Goal: Task Accomplishment & Management: Complete application form

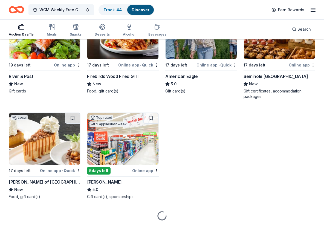
scroll to position [734, 0]
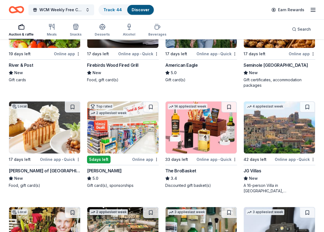
click at [107, 173] on div "[PERSON_NAME]" at bounding box center [104, 171] width 35 height 7
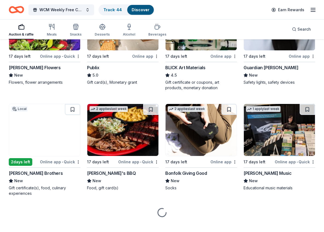
scroll to position [934, 0]
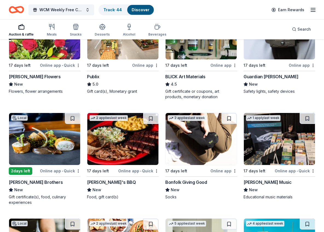
click at [23, 76] on div "[PERSON_NAME] Flowers" at bounding box center [35, 76] width 52 height 7
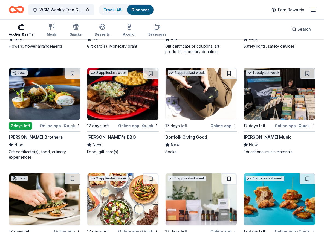
scroll to position [997, 0]
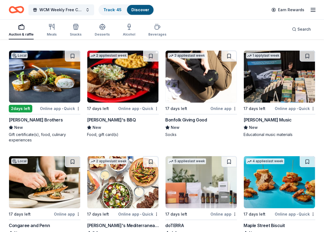
click at [24, 121] on div "[PERSON_NAME] Brothers" at bounding box center [36, 120] width 54 height 7
click at [187, 123] on div "Bonfolk Giving Good" at bounding box center [186, 120] width 42 height 7
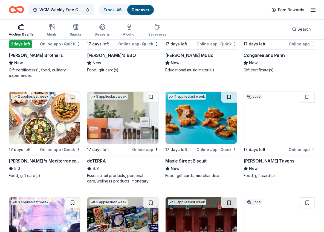
scroll to position [1073, 0]
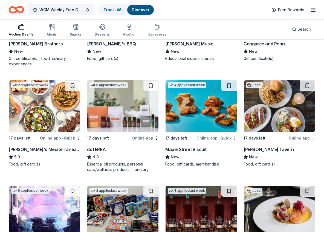
click at [32, 152] on div "Taziki's Mediterranean Cafe" at bounding box center [45, 149] width 72 height 7
click at [188, 151] on div "Maple Street Biscuit" at bounding box center [185, 149] width 41 height 7
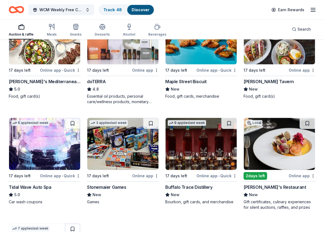
scroll to position [1176, 0]
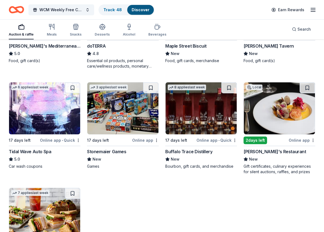
click at [45, 152] on div "Tidal Wave Auto Spa" at bounding box center [30, 151] width 42 height 7
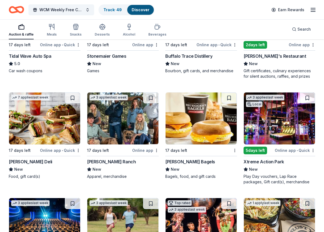
scroll to position [1289, 0]
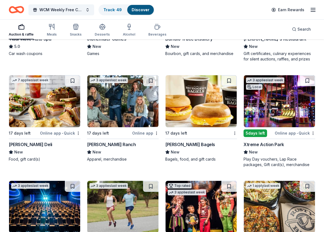
click at [200, 144] on div "Bruegger's Bagels" at bounding box center [190, 144] width 50 height 7
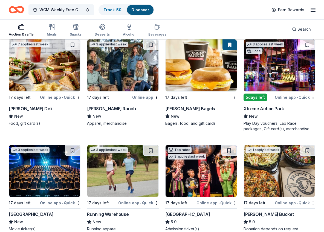
scroll to position [1332, 0]
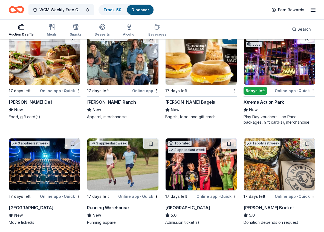
click at [25, 104] on div "McAlister's Deli" at bounding box center [31, 102] width 44 height 7
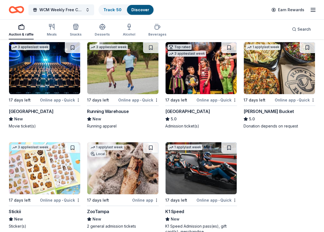
scroll to position [1474, 0]
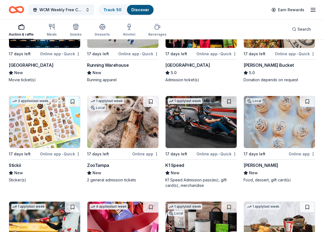
click at [182, 163] on div "K1 Speed" at bounding box center [174, 165] width 19 height 7
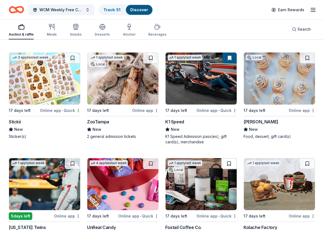
scroll to position [1519, 0]
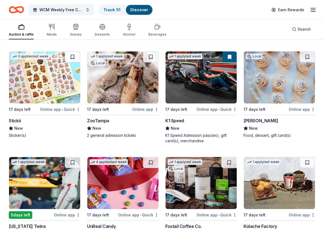
click at [78, 57] on button at bounding box center [72, 57] width 15 height 11
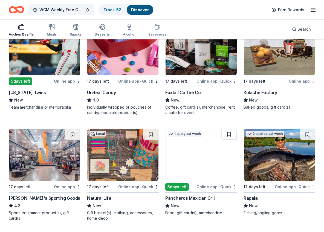
scroll to position [1609, 0]
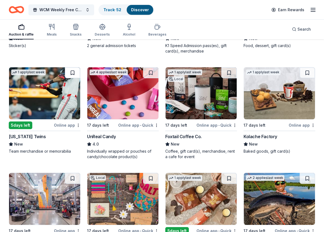
click at [73, 72] on button at bounding box center [72, 72] width 15 height 11
click at [155, 75] on button at bounding box center [150, 72] width 15 height 11
click at [227, 73] on button at bounding box center [229, 72] width 15 height 11
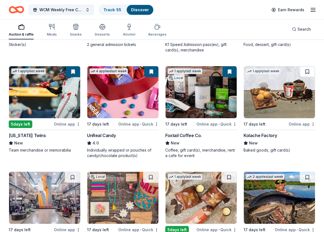
click at [310, 73] on button at bounding box center [307, 71] width 15 height 11
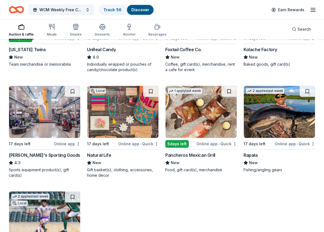
scroll to position [1702, 0]
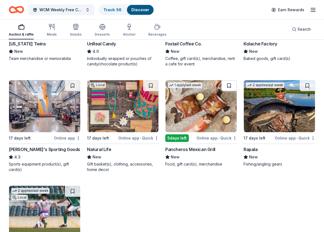
click at [225, 88] on button at bounding box center [229, 85] width 15 height 11
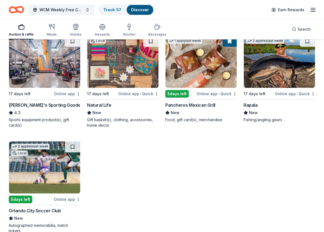
scroll to position [1787, 0]
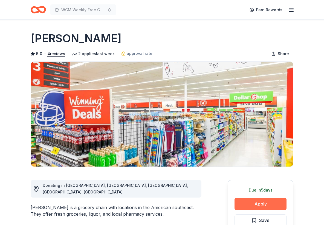
click at [258, 206] on button "Apply" at bounding box center [261, 204] width 52 height 12
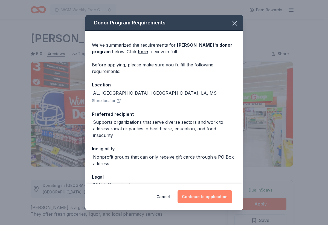
click at [217, 201] on button "Continue to application" at bounding box center [205, 196] width 55 height 13
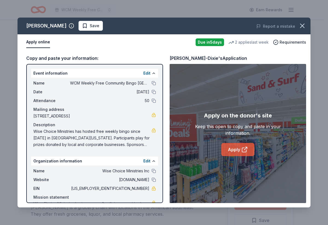
click at [234, 153] on link "Apply" at bounding box center [238, 149] width 33 height 13
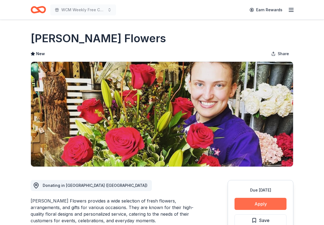
click at [261, 205] on button "Apply" at bounding box center [261, 204] width 52 height 12
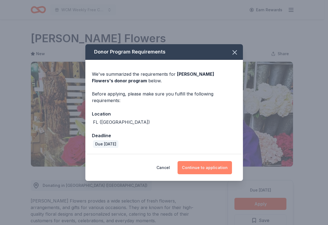
click at [211, 167] on button "Continue to application" at bounding box center [205, 167] width 55 height 13
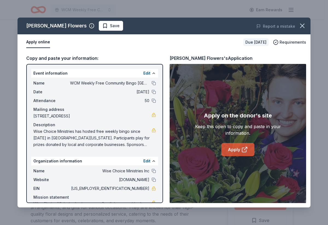
click at [242, 150] on icon at bounding box center [245, 149] width 7 height 7
click at [102, 28] on span "Save" at bounding box center [110, 25] width 17 height 7
click at [87, 27] on html "WCM Weekly Free Community Bingo Jacksonville Florida Earn Rewards Due in 17 day…" at bounding box center [164, 112] width 328 height 225
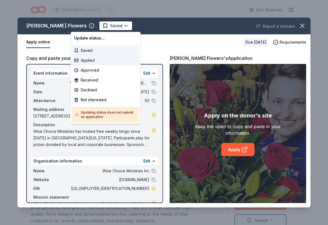
click at [94, 61] on div "Applied" at bounding box center [105, 60] width 67 height 10
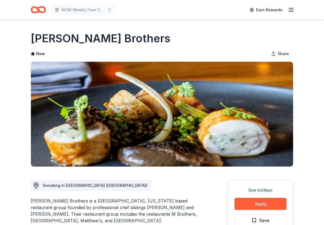
scroll to position [44, 0]
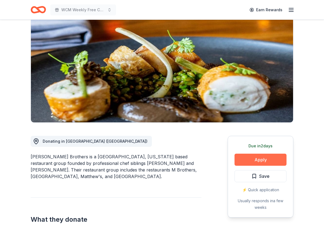
click at [250, 157] on button "Apply" at bounding box center [261, 159] width 52 height 12
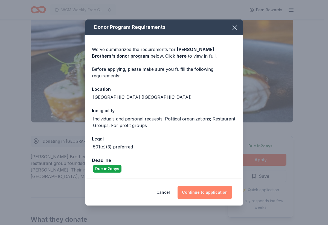
click at [211, 192] on button "Continue to application" at bounding box center [205, 191] width 55 height 13
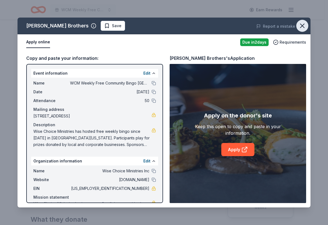
click at [298, 25] on button "button" at bounding box center [303, 26] width 12 height 12
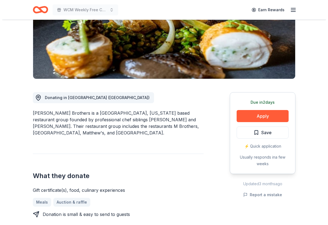
scroll to position [120, 0]
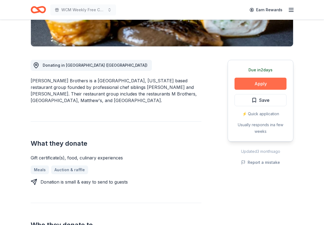
click at [280, 86] on button "Apply" at bounding box center [261, 84] width 52 height 12
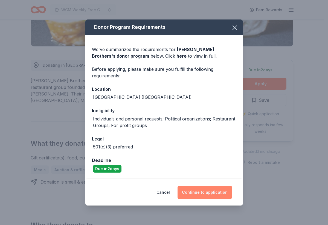
click at [213, 193] on button "Continue to application" at bounding box center [205, 191] width 55 height 13
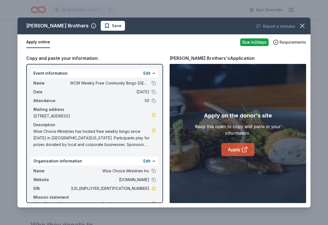
click at [232, 150] on link "Apply" at bounding box center [238, 149] width 33 height 13
click at [112, 27] on span "Save" at bounding box center [117, 25] width 10 height 7
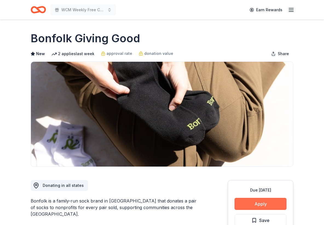
click at [256, 209] on button "Apply" at bounding box center [261, 204] width 52 height 12
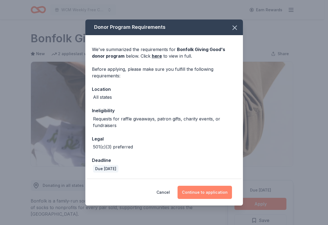
click at [220, 195] on button "Continue to application" at bounding box center [205, 191] width 55 height 13
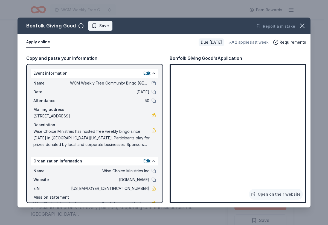
click at [105, 29] on button "Save" at bounding box center [100, 26] width 24 height 10
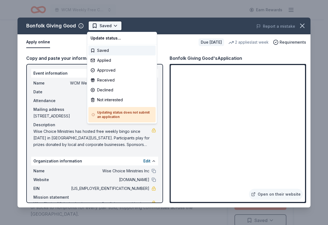
click at [108, 29] on html "WCM Weekly Free Community Bingo [GEOGRAPHIC_DATA] [US_STATE] Earn Rewards Due […" at bounding box center [164, 112] width 328 height 225
click at [119, 98] on div "Not interested" at bounding box center [121, 100] width 67 height 10
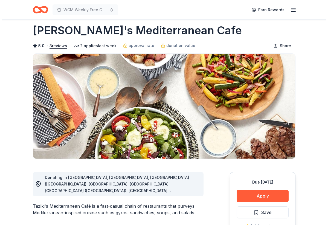
scroll to position [25, 0]
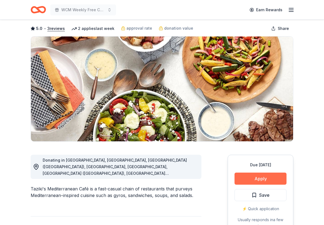
click at [257, 177] on button "Apply" at bounding box center [261, 178] width 52 height 12
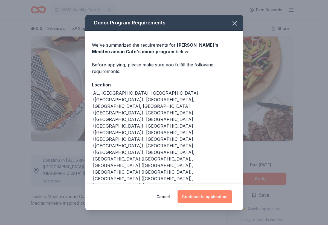
click at [198, 190] on button "Continue to application" at bounding box center [205, 196] width 55 height 13
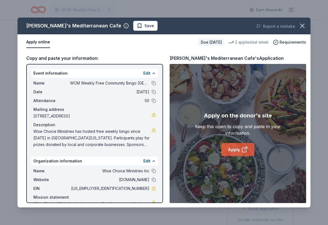
click at [241, 151] on link "Apply" at bounding box center [238, 149] width 33 height 13
click at [145, 29] on span "Save" at bounding box center [150, 25] width 10 height 7
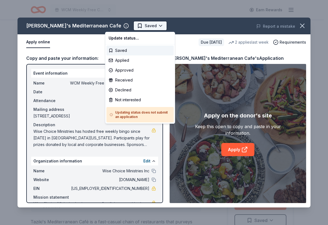
click at [122, 28] on html "WCM Weekly Free Community Bingo Jacksonville Florida Earn Rewards Due in 17 day…" at bounding box center [164, 112] width 328 height 225
click at [134, 61] on div "Applied" at bounding box center [140, 60] width 67 height 10
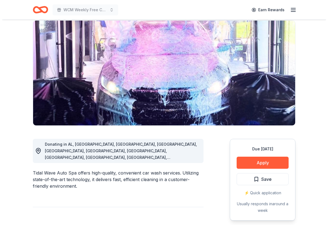
scroll to position [72, 0]
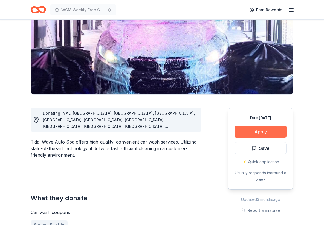
click at [274, 130] on button "Apply" at bounding box center [261, 131] width 52 height 12
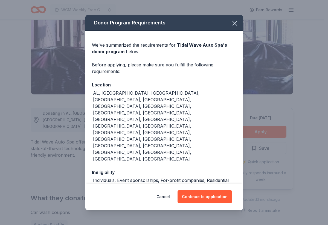
click at [208, 202] on div "Cancel Continue to application" at bounding box center [164, 196] width 158 height 26
click at [209, 199] on button "Continue to application" at bounding box center [205, 196] width 55 height 13
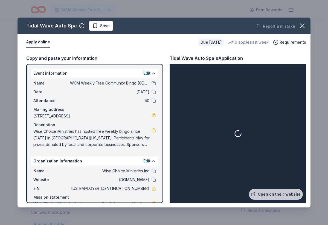
click at [98, 31] on div "Tidal Wave Auto Spa Save Report a mistake" at bounding box center [164, 26] width 293 height 17
click at [97, 28] on span "Save" at bounding box center [101, 25] width 17 height 7
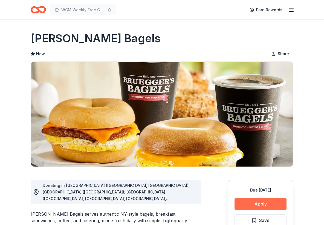
click at [274, 199] on button "Apply" at bounding box center [261, 204] width 52 height 12
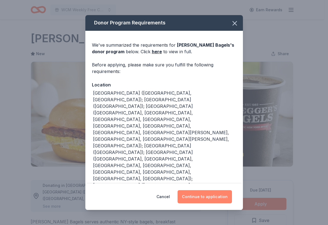
click at [206, 196] on button "Continue to application" at bounding box center [205, 196] width 55 height 13
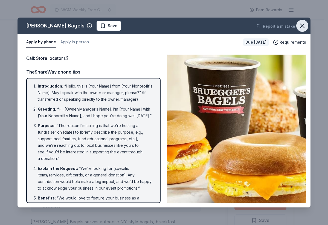
click at [301, 23] on icon "button" at bounding box center [303, 26] width 8 height 8
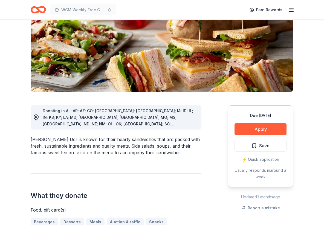
scroll to position [24, 0]
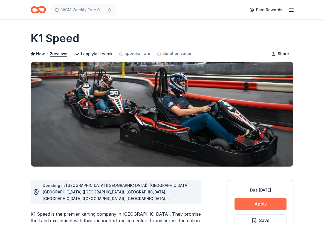
click at [268, 204] on button "Apply" at bounding box center [261, 204] width 52 height 12
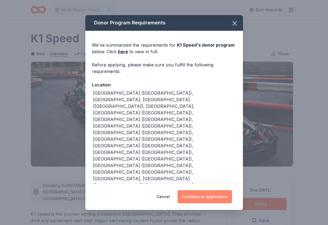
click at [213, 192] on button "Continue to application" at bounding box center [205, 196] width 55 height 13
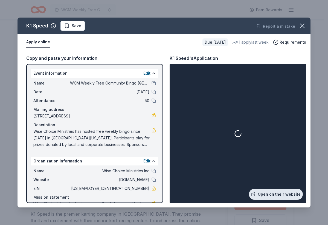
click at [266, 193] on link "Open on their website" at bounding box center [276, 193] width 54 height 11
click at [67, 28] on span "Save" at bounding box center [72, 25] width 17 height 7
